Goal: Use online tool/utility: Utilize a website feature to perform a specific function

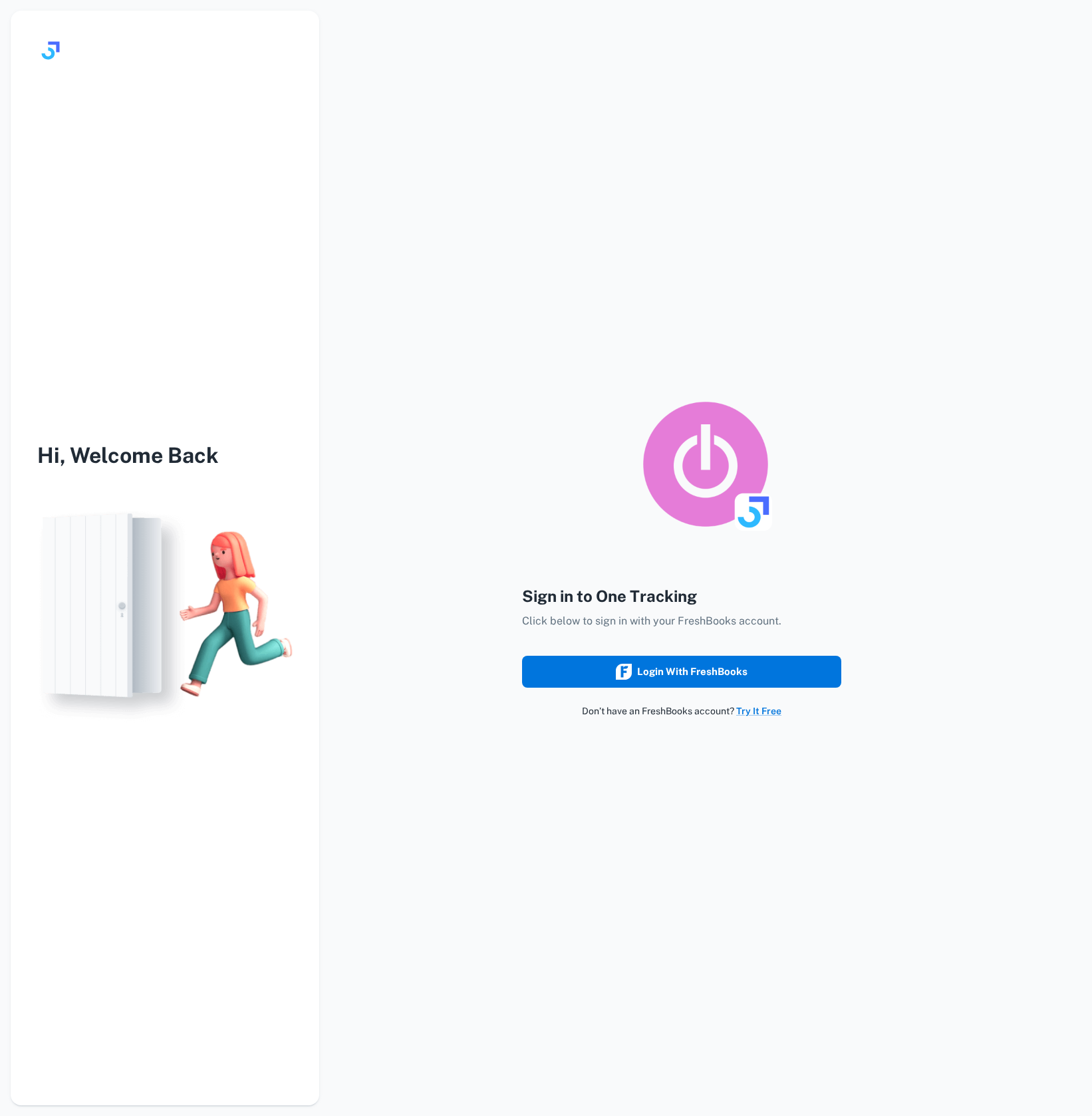
click at [716, 681] on button "Login with FreshBooks" at bounding box center [681, 671] width 320 height 32
